Goal: Navigation & Orientation: Find specific page/section

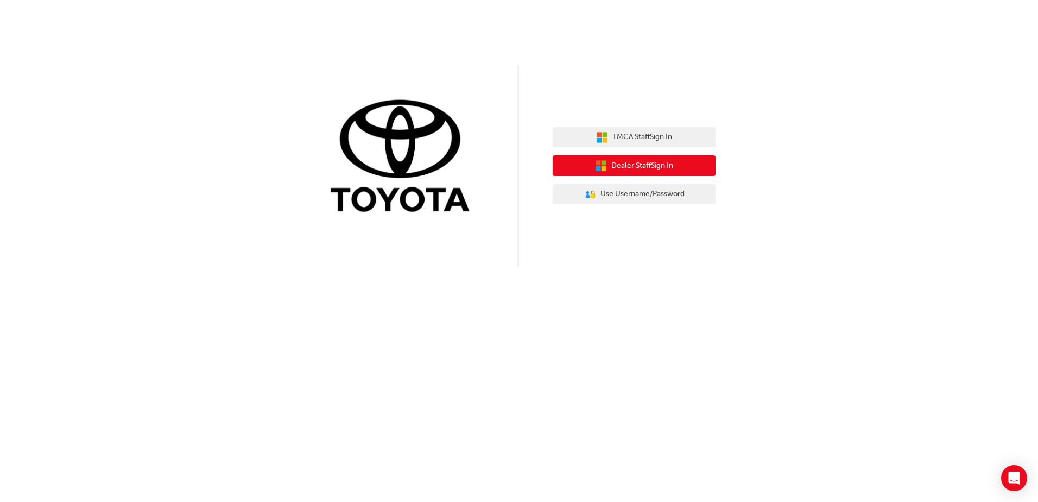
click at [638, 168] on span "Dealer Staff Sign In" at bounding box center [642, 166] width 62 height 12
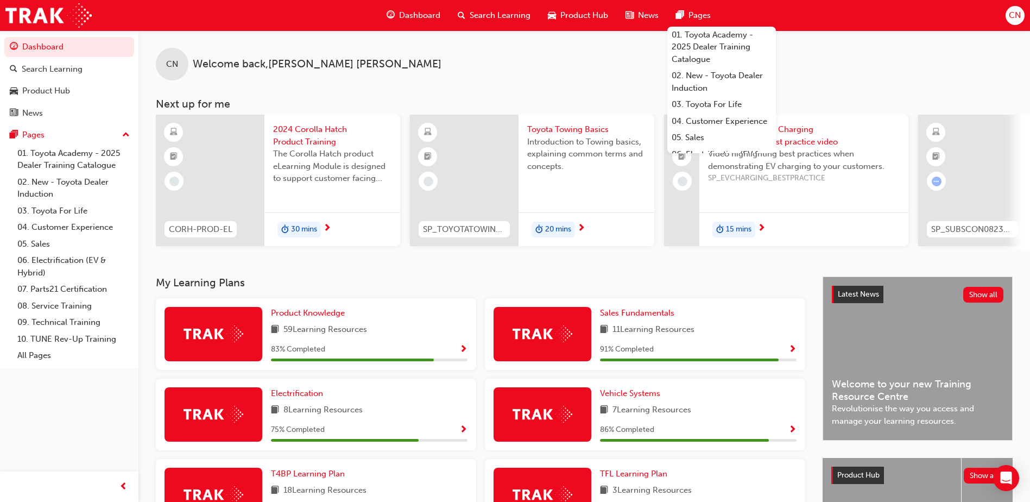
click at [414, 13] on span "Dashboard" at bounding box center [419, 15] width 41 height 12
click at [415, 22] on div "Dashboard" at bounding box center [413, 15] width 71 height 22
click at [569, 13] on span "Product Hub" at bounding box center [584, 15] width 48 height 12
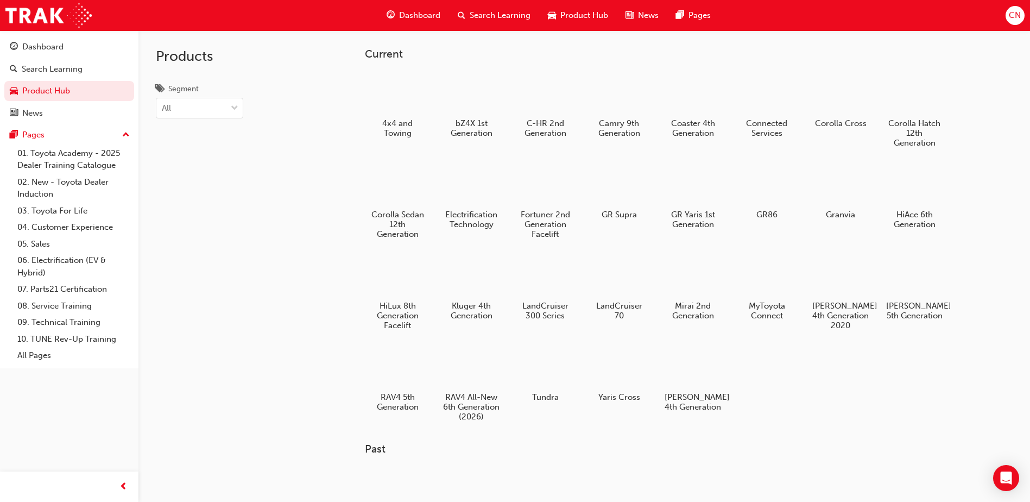
click at [643, 16] on span "News" at bounding box center [648, 15] width 21 height 12
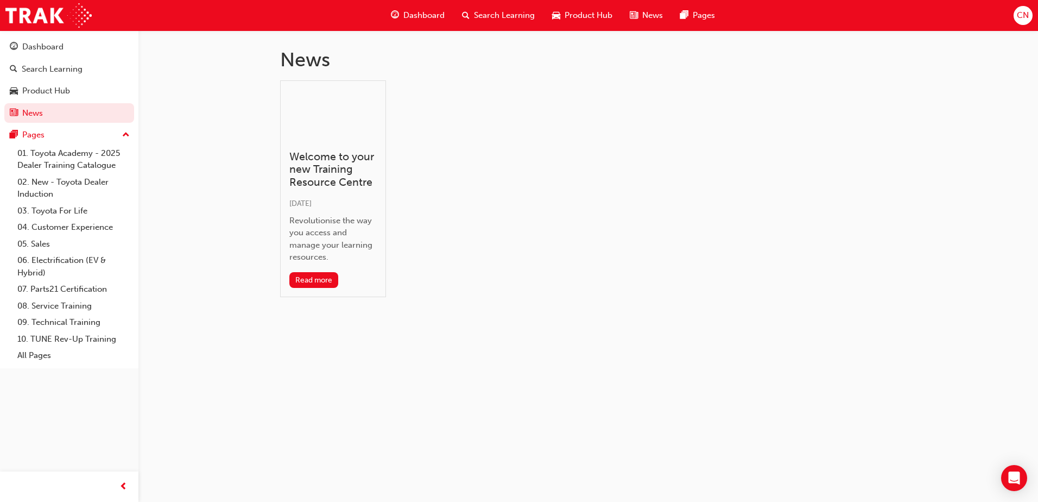
click at [434, 21] on span "Dashboard" at bounding box center [423, 15] width 41 height 12
